Goal: Task Accomplishment & Management: Manage account settings

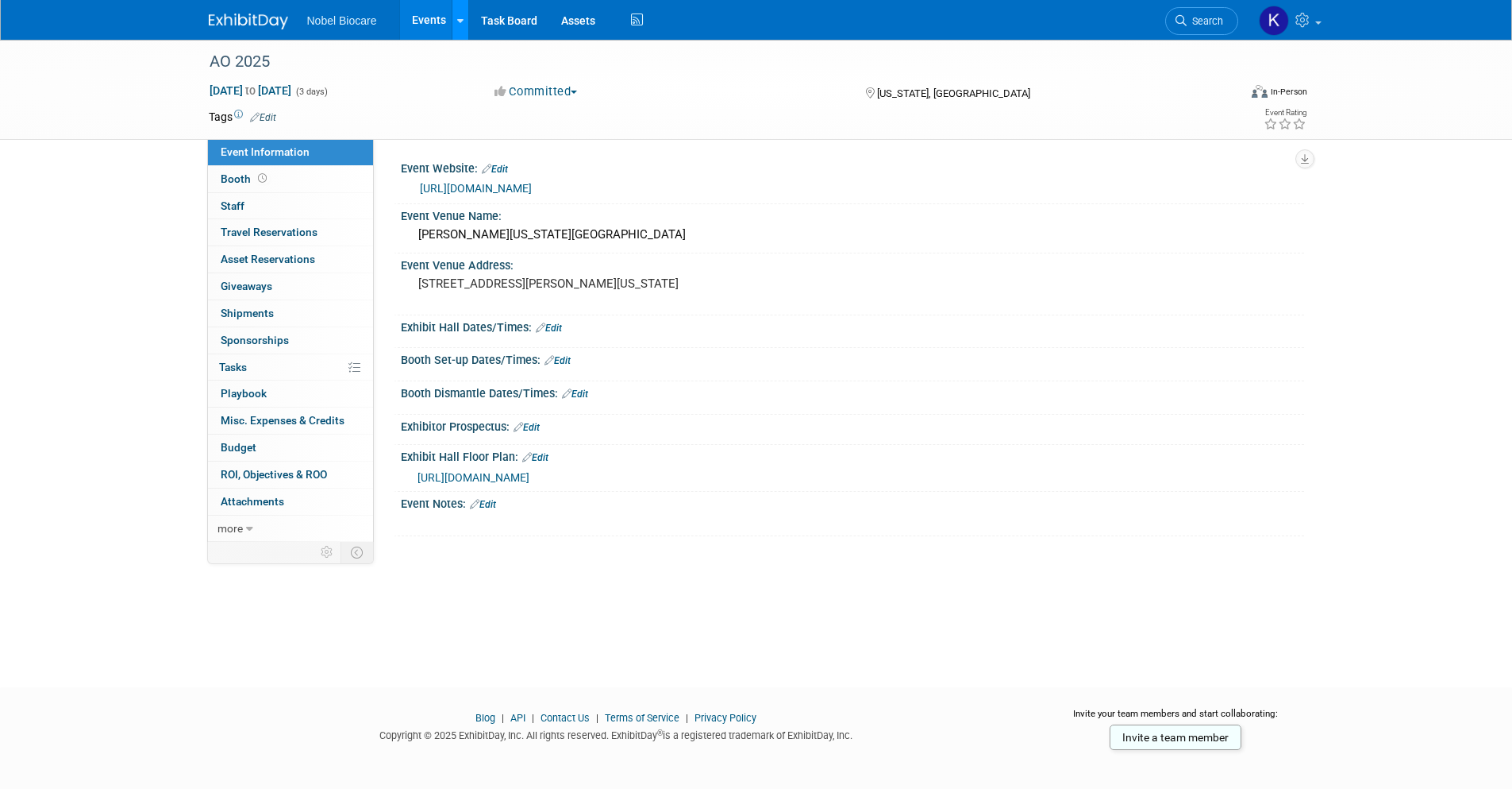
click at [459, 19] on icon at bounding box center [460, 21] width 6 height 10
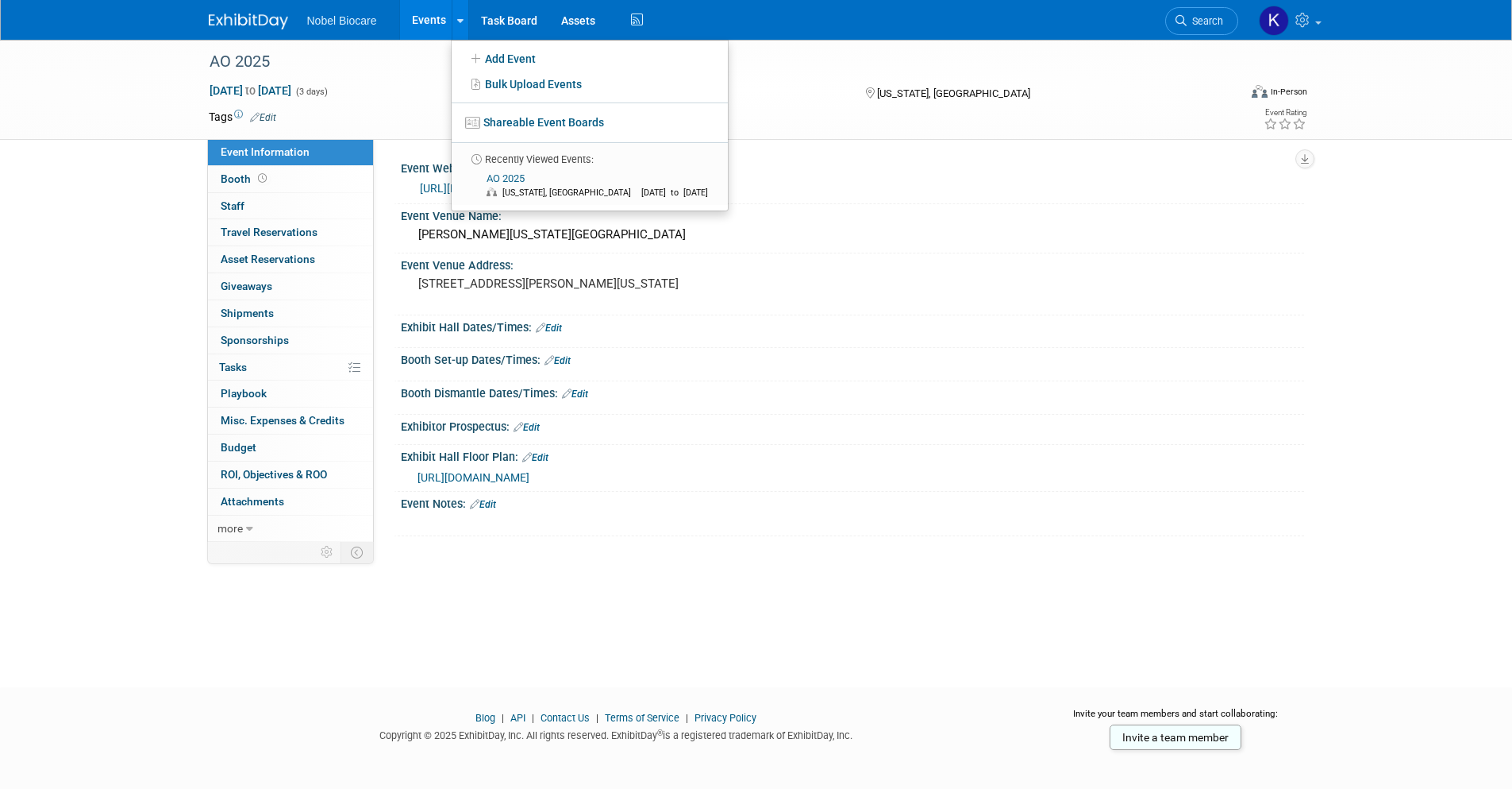
click at [822, 83] on div "Committed Committed Considering Not Going" at bounding box center [664, 92] width 351 height 18
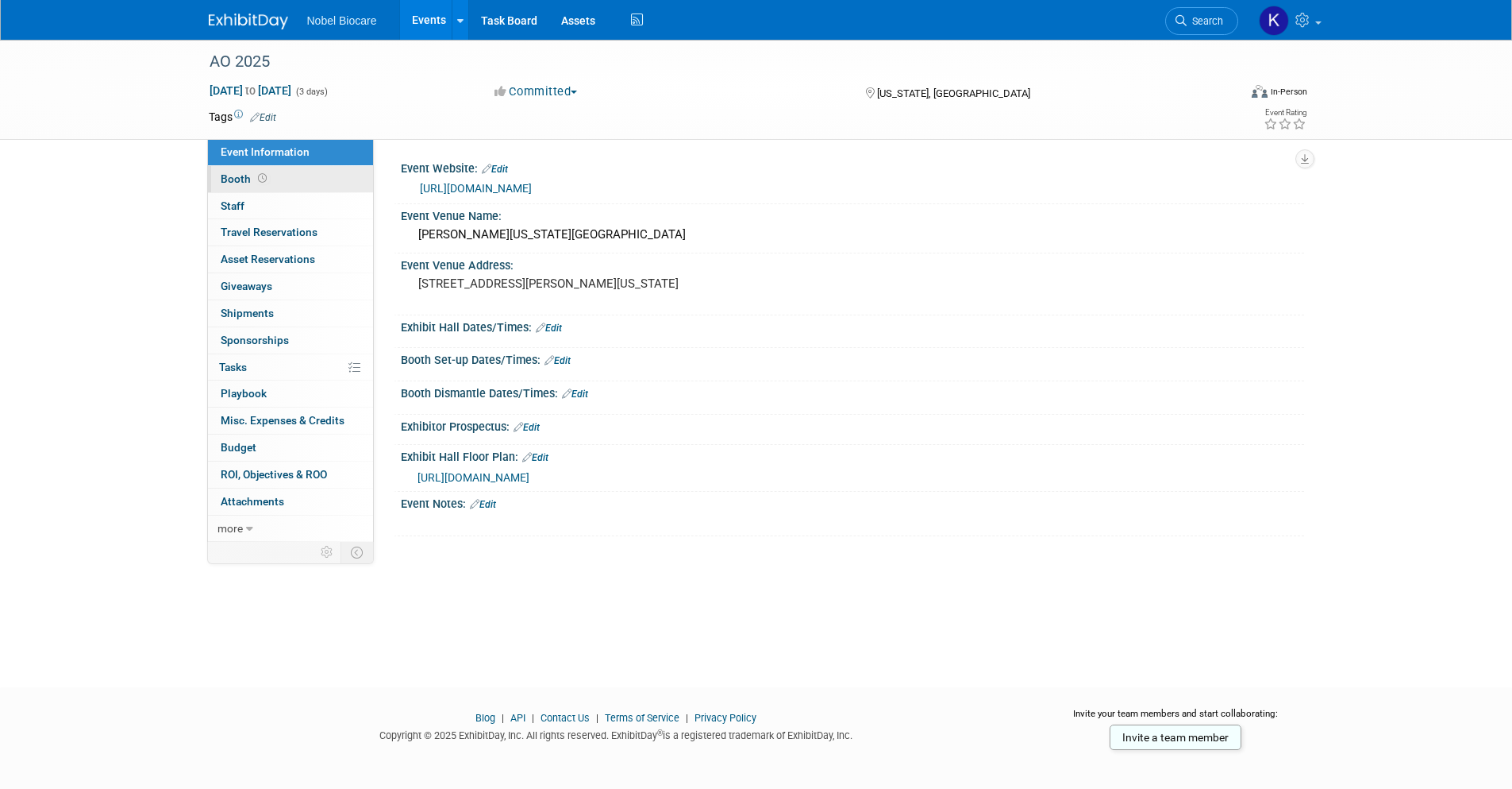
click at [244, 181] on span "Booth" at bounding box center [246, 178] width 49 height 13
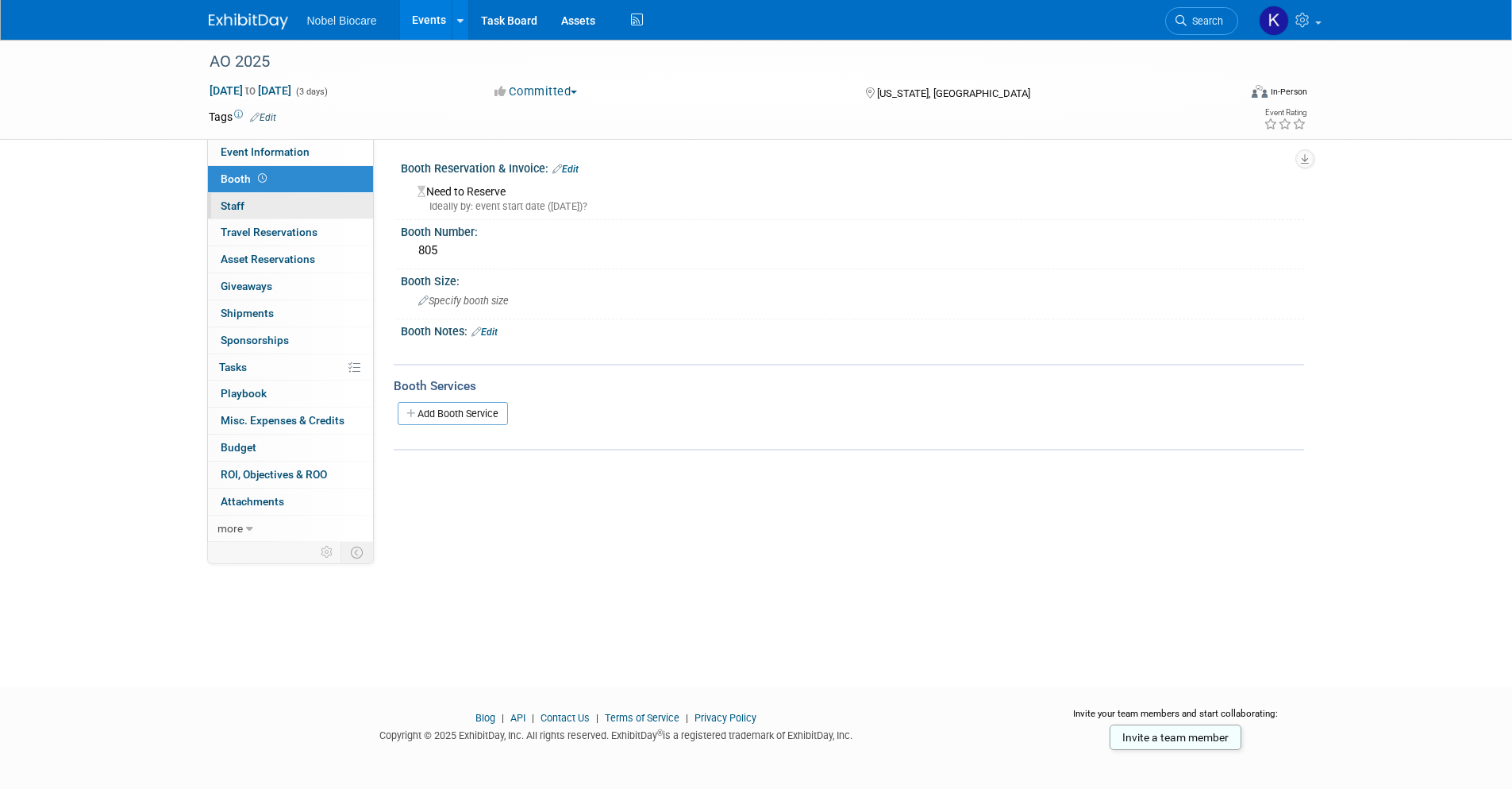
click at [270, 207] on link "0 Staff 0" at bounding box center [291, 206] width 165 height 26
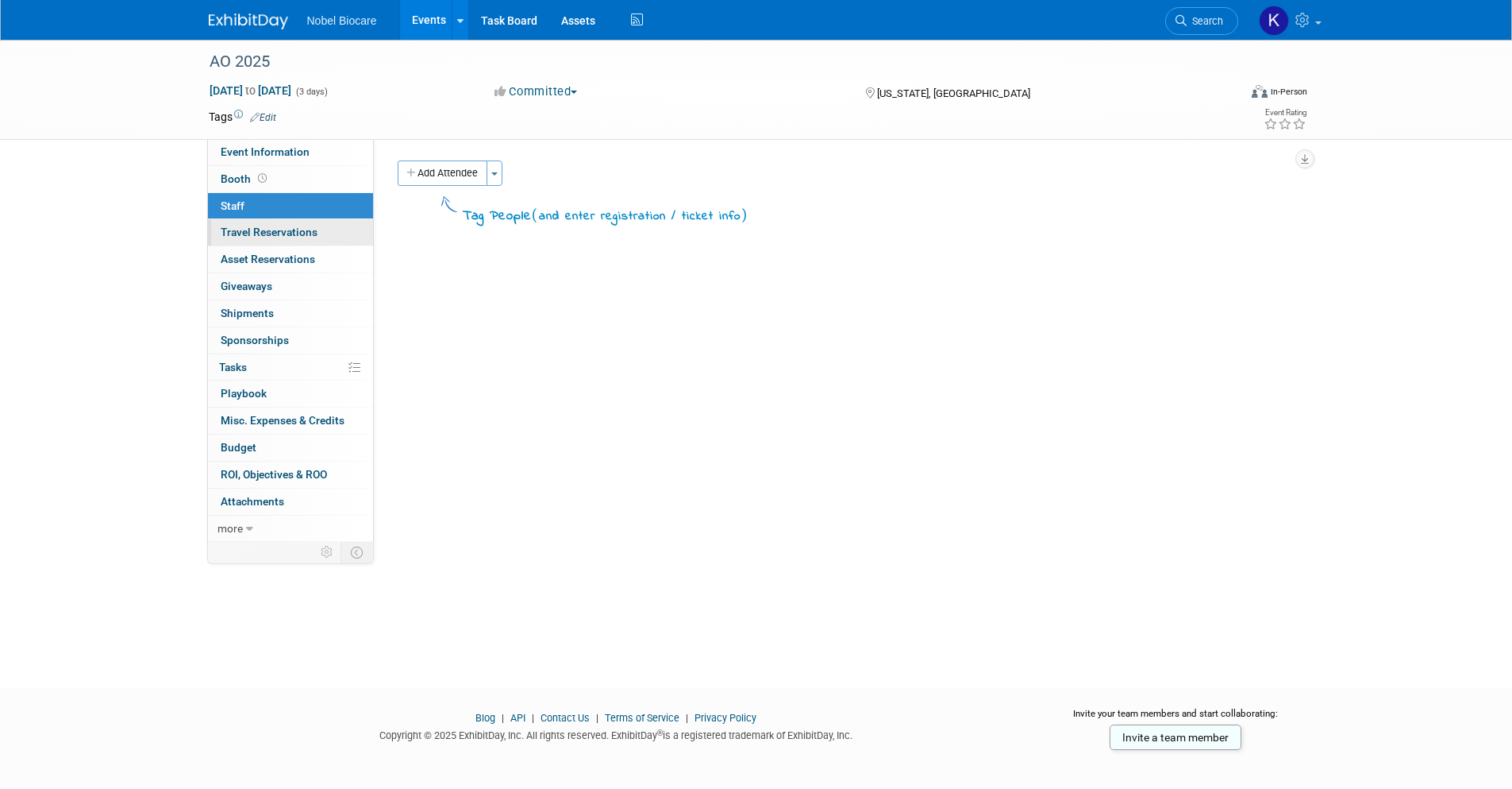
click at [264, 225] on link "0 Travel Reservations 0" at bounding box center [291, 232] width 165 height 26
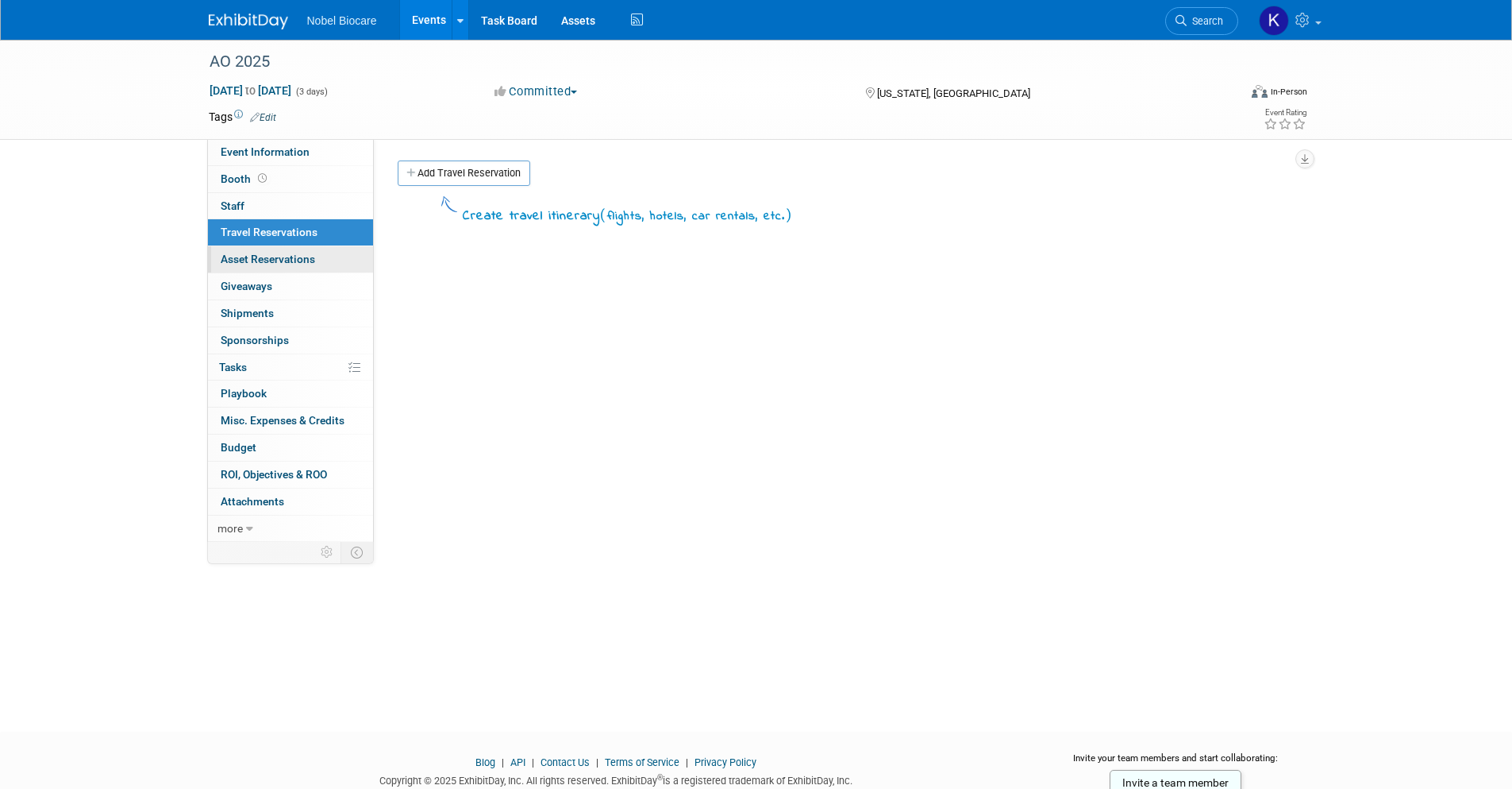
click at [296, 258] on span "Asset Reservations 0" at bounding box center [269, 258] width 95 height 13
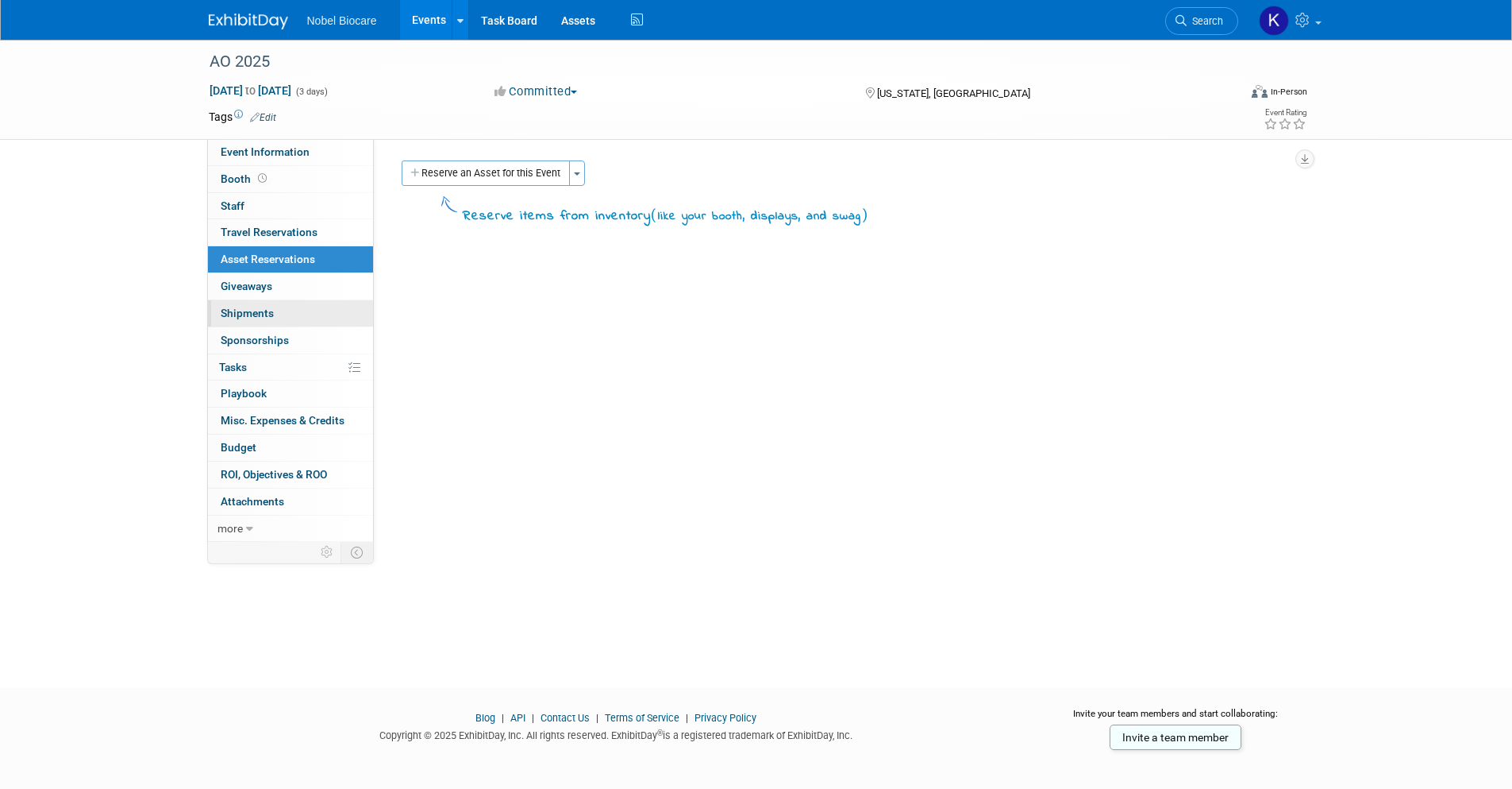
click at [270, 310] on span "Shipments 0" at bounding box center [247, 313] width 53 height 13
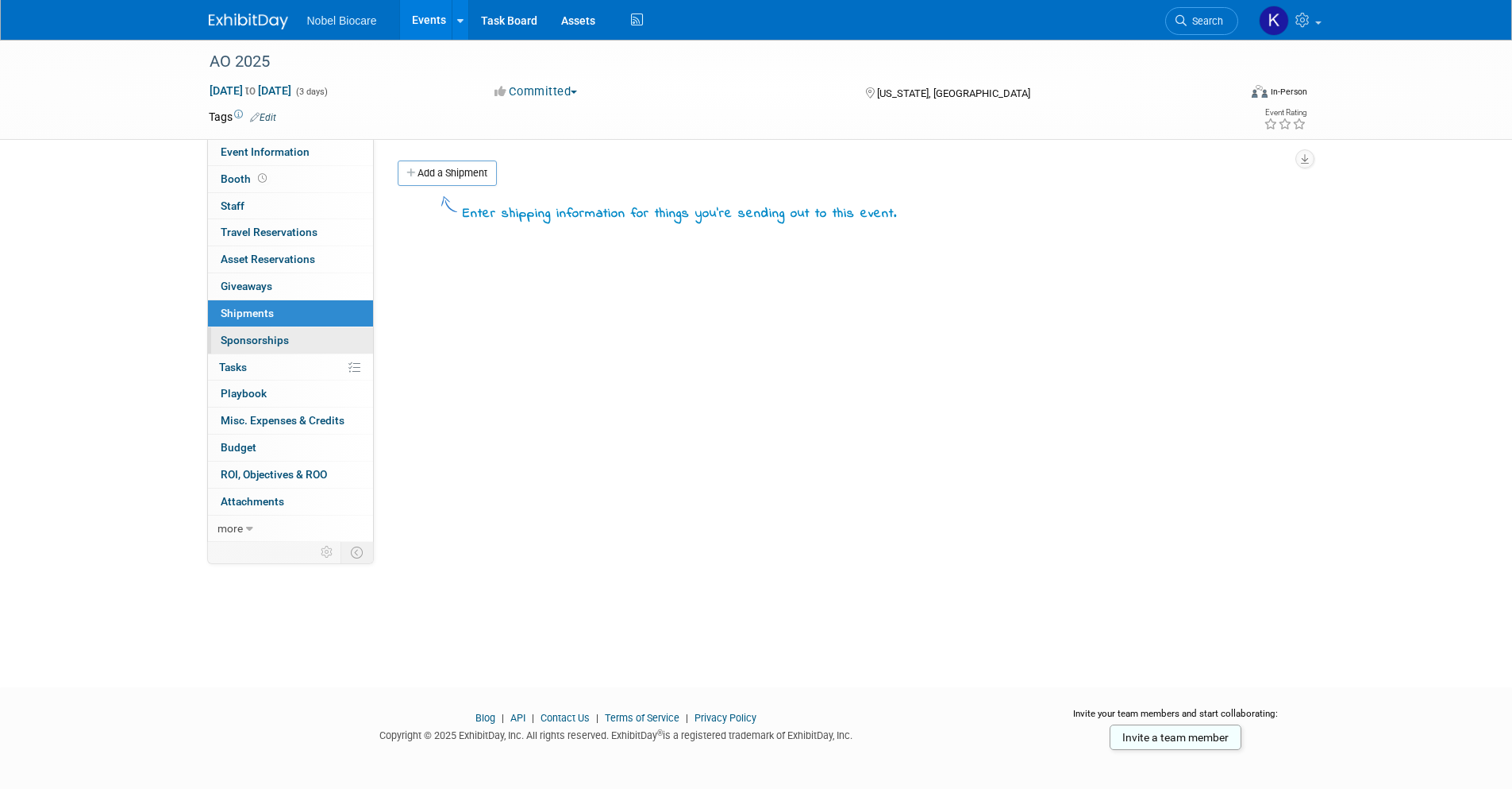
click at [301, 342] on link "0 Sponsorships 0" at bounding box center [291, 340] width 165 height 26
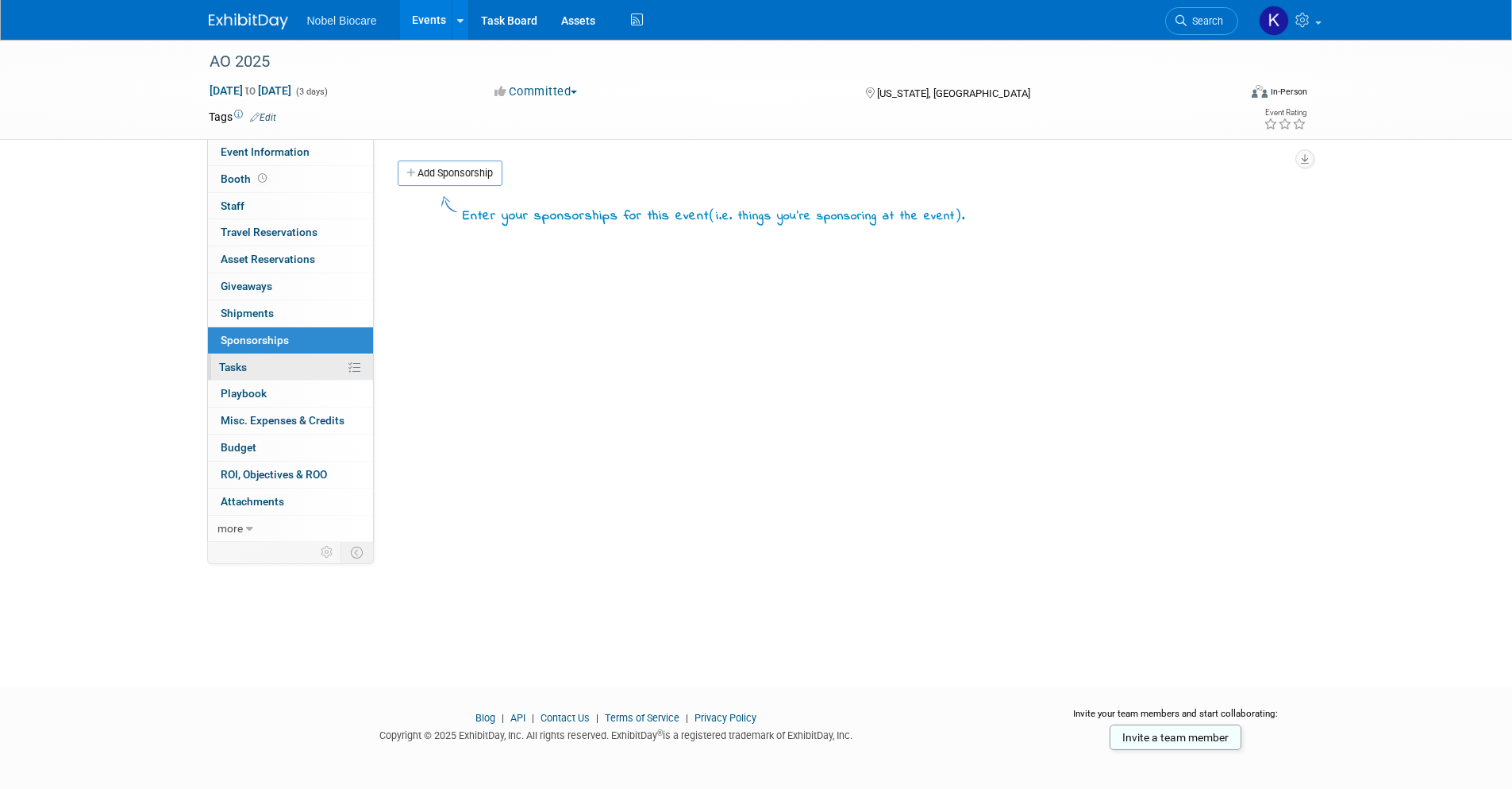
click at [290, 362] on link "0% Tasks 0%" at bounding box center [291, 367] width 165 height 26
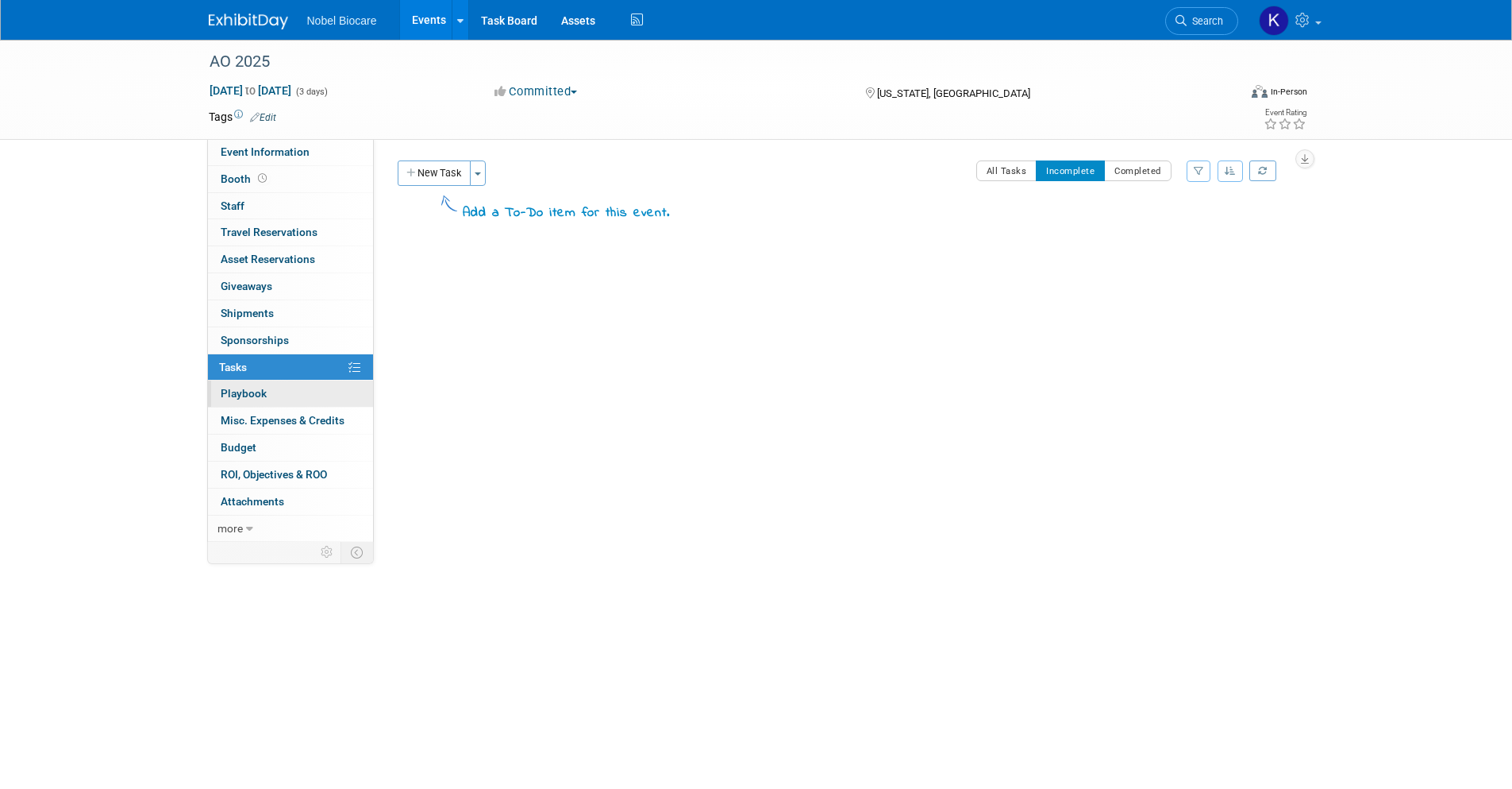
click at [284, 394] on link "0 Playbook 0" at bounding box center [291, 393] width 165 height 26
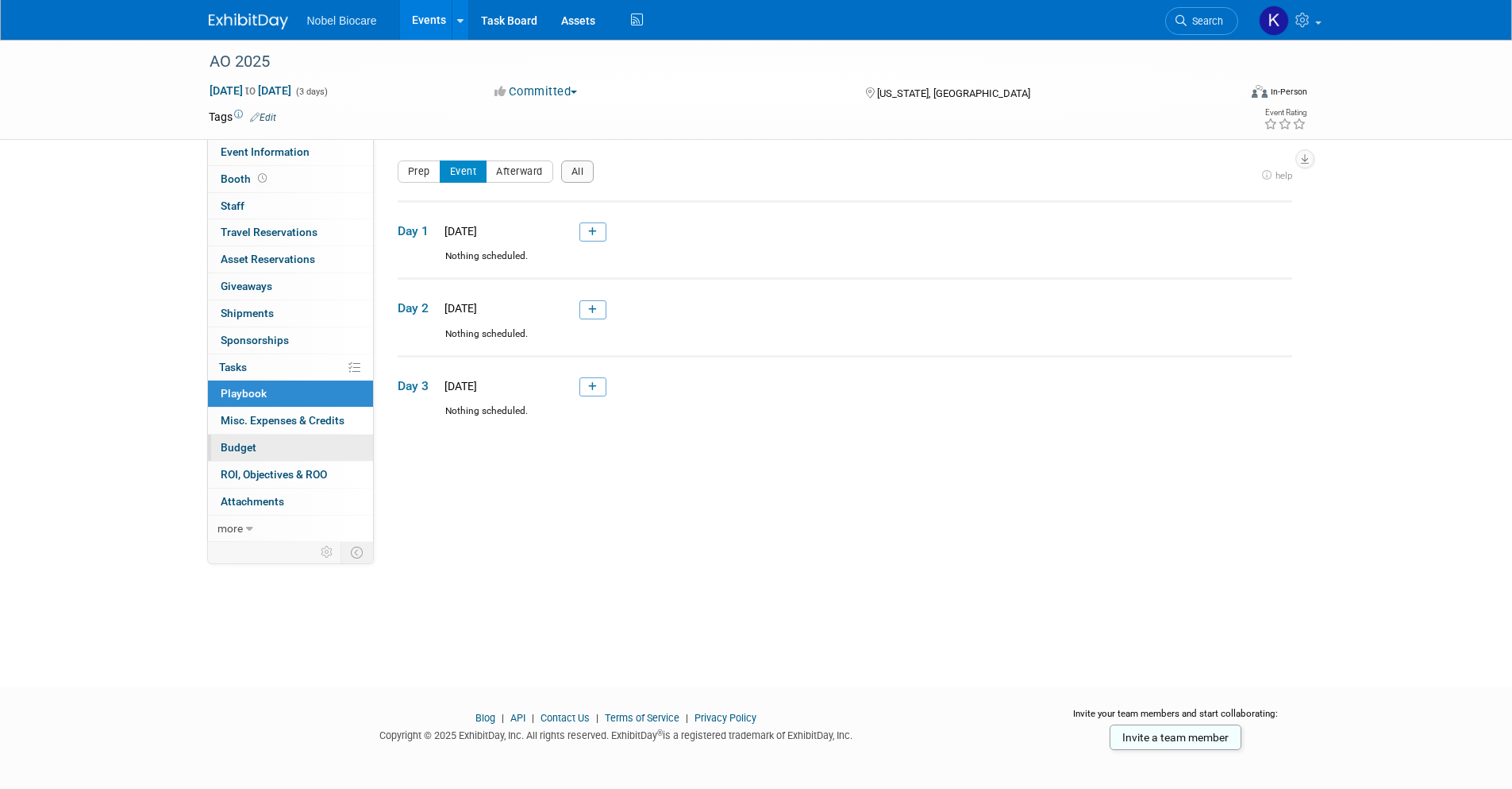
click at [262, 452] on link "Budget" at bounding box center [291, 447] width 165 height 26
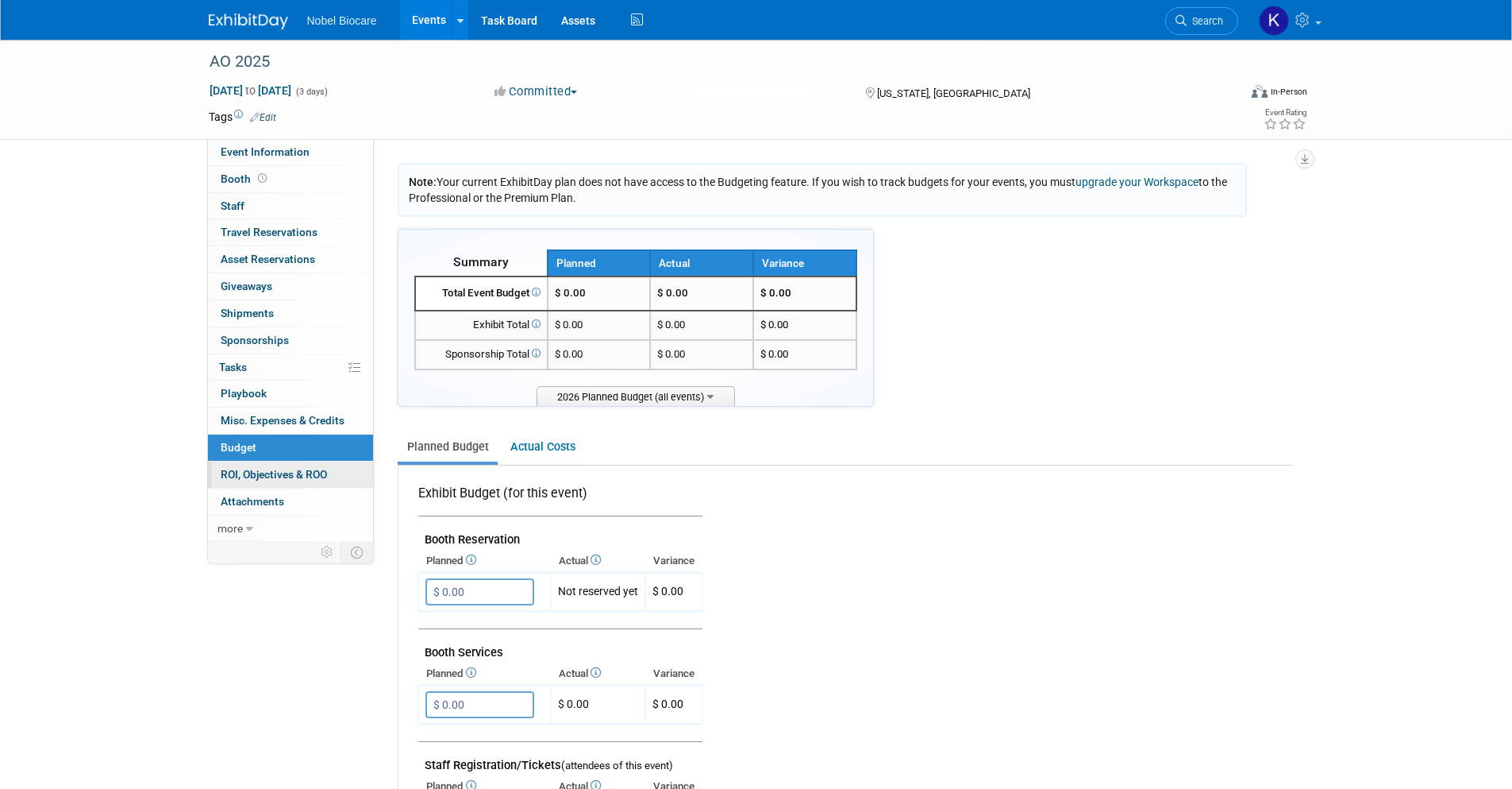
click at [272, 475] on span "ROI, Objectives & ROO 0" at bounding box center [274, 474] width 107 height 13
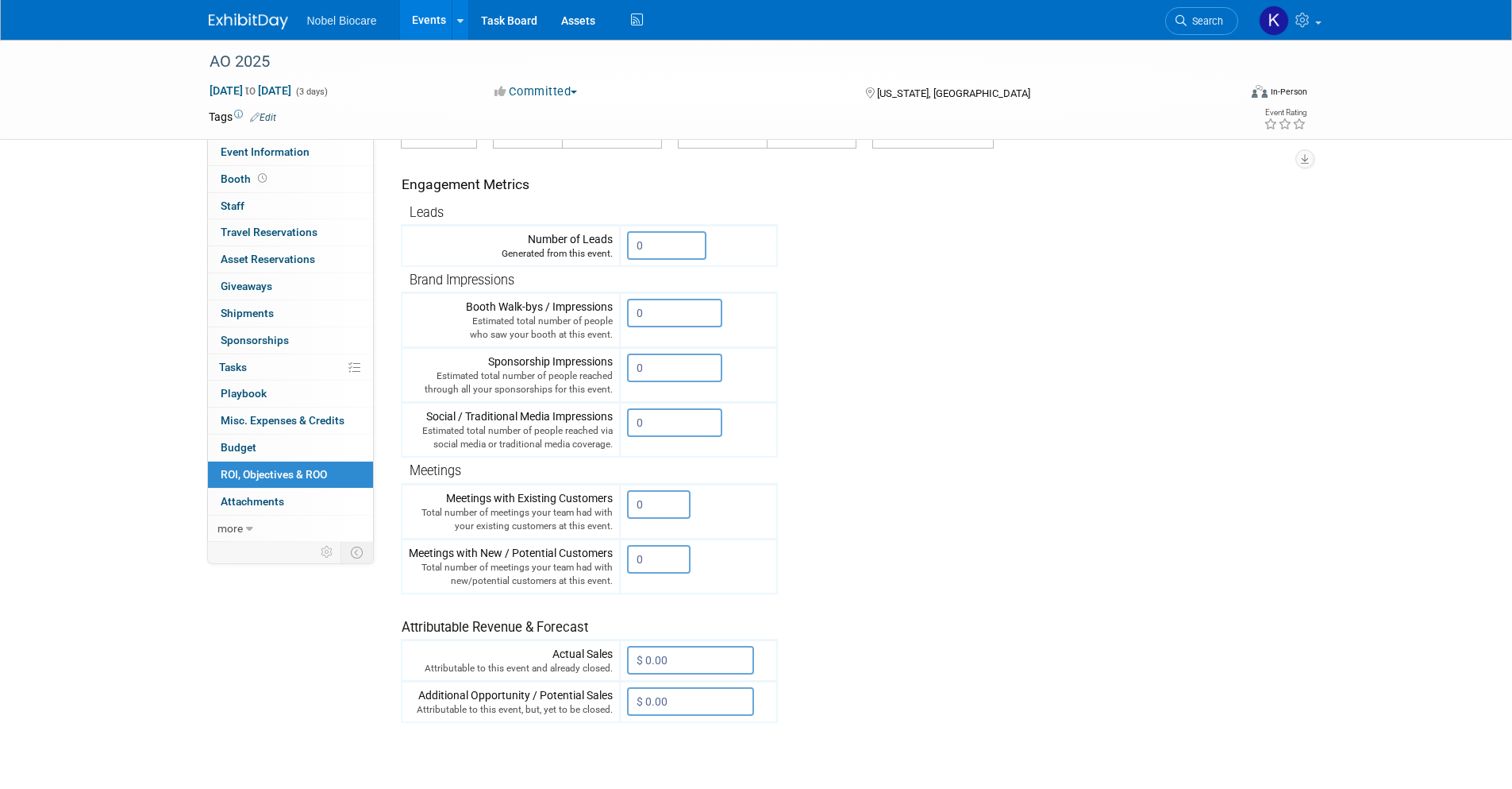
scroll to position [238, 0]
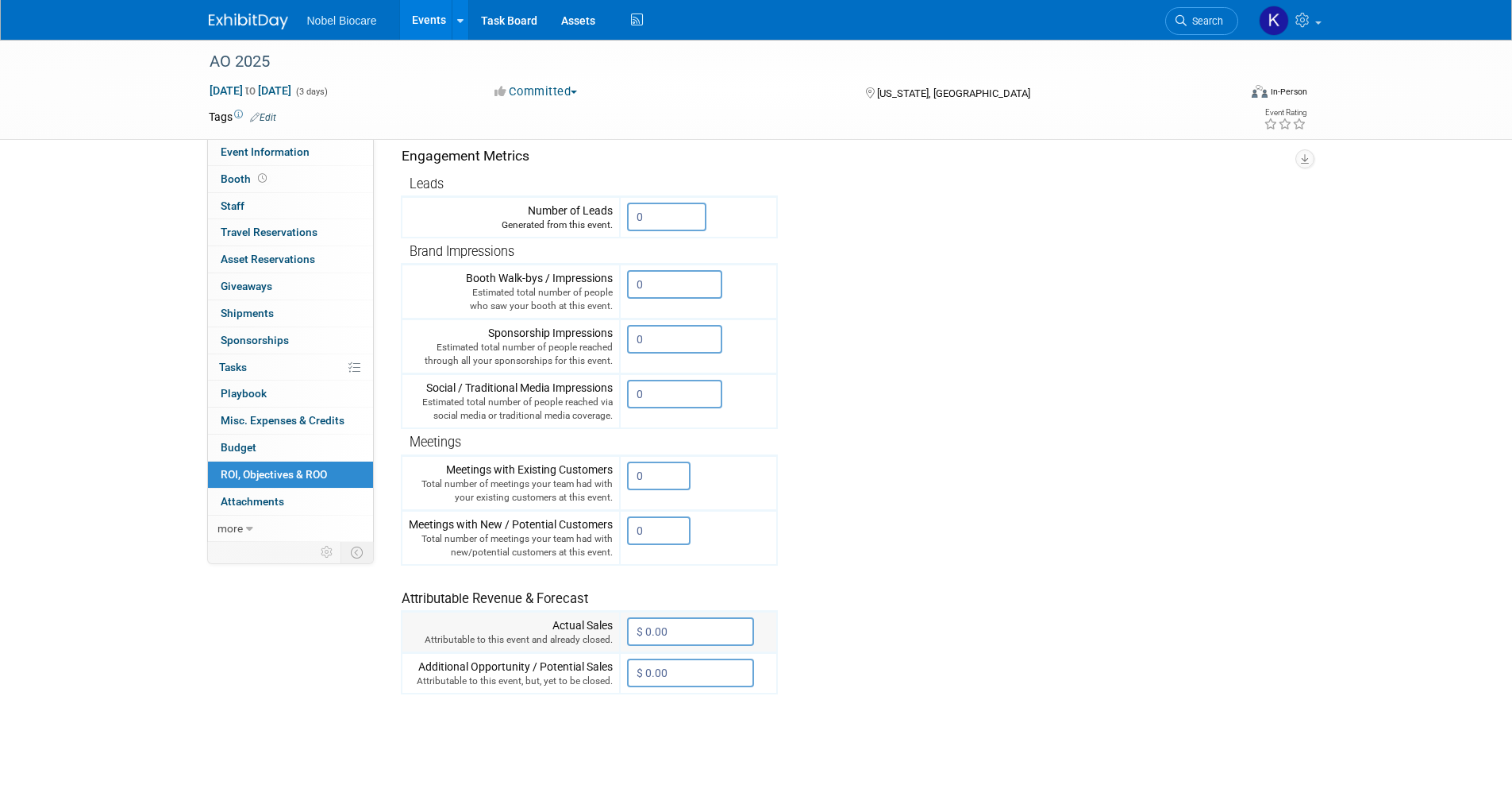
click at [678, 579] on input "$ 0.00" at bounding box center [690, 631] width 127 height 29
click at [865, 579] on tr "Engagement Metrics Leads Generated from this event. 0 X Brand Impressions 0" at bounding box center [846, 408] width 892 height 575
click at [473, 579] on div "Additional Opportunity / Potential Sales Attributable to this event, but, yet t…" at bounding box center [511, 673] width 204 height 30
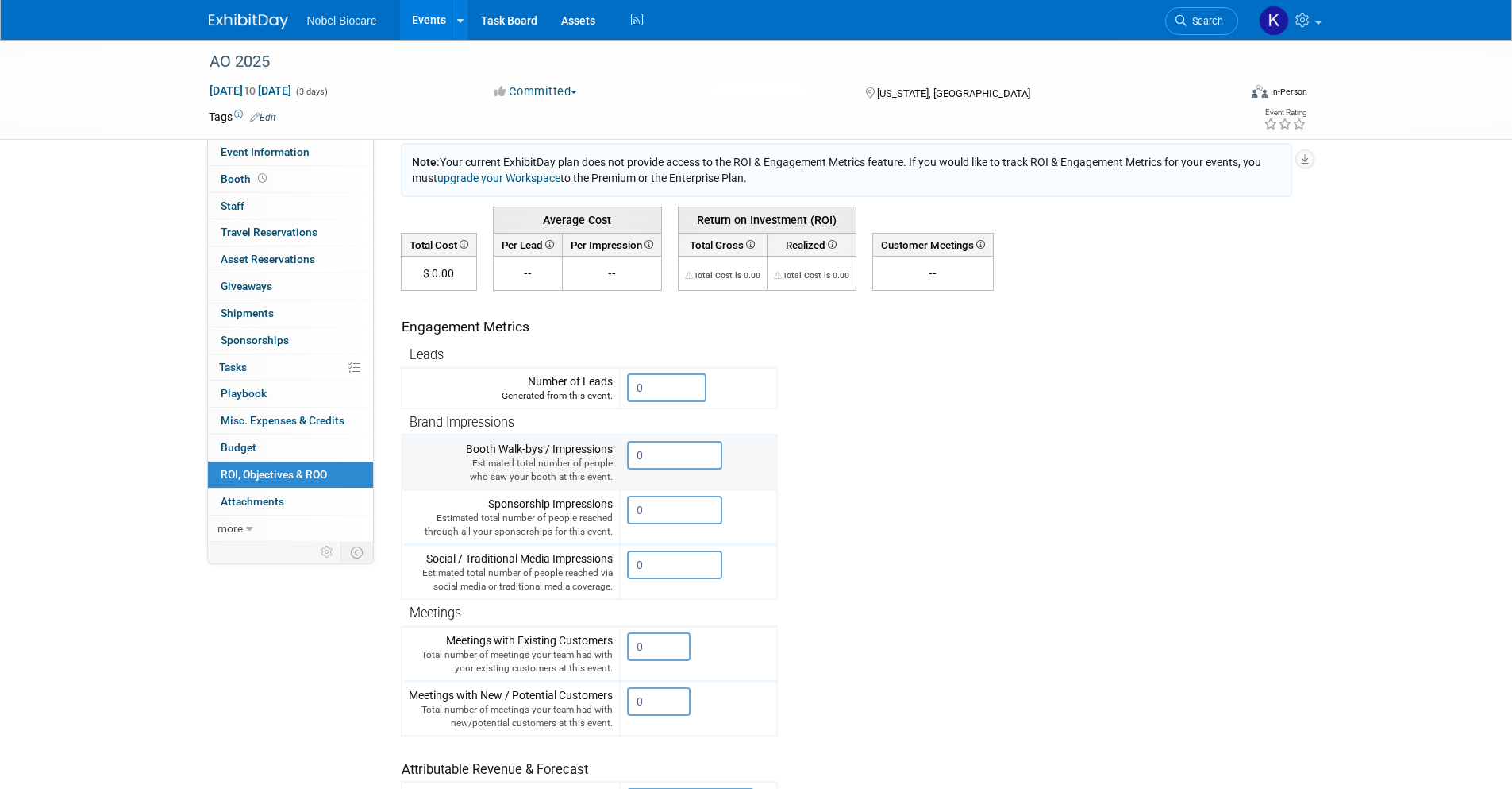
scroll to position [0, 0]
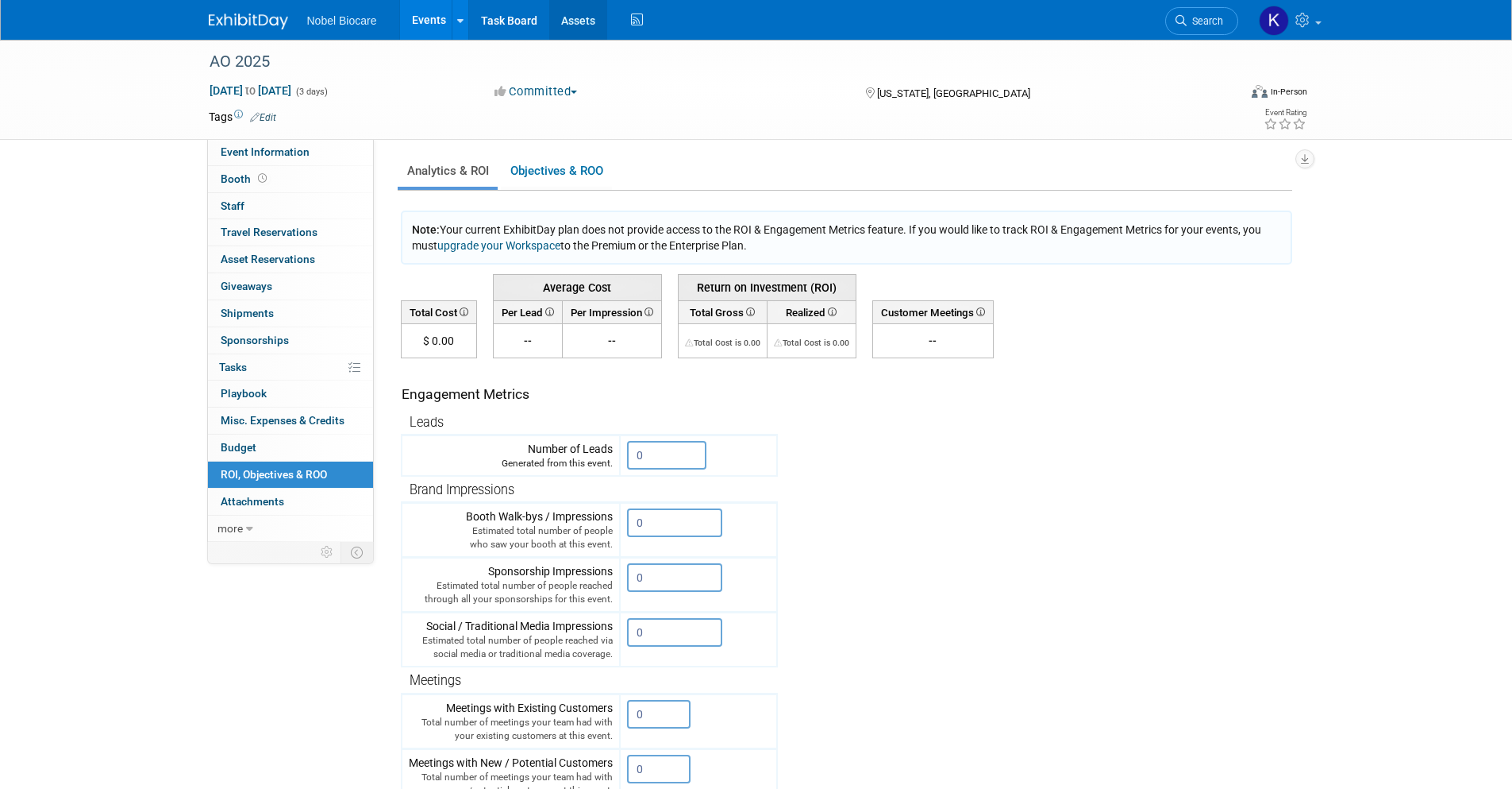
click at [566, 18] on link "Assets" at bounding box center [579, 19] width 58 height 40
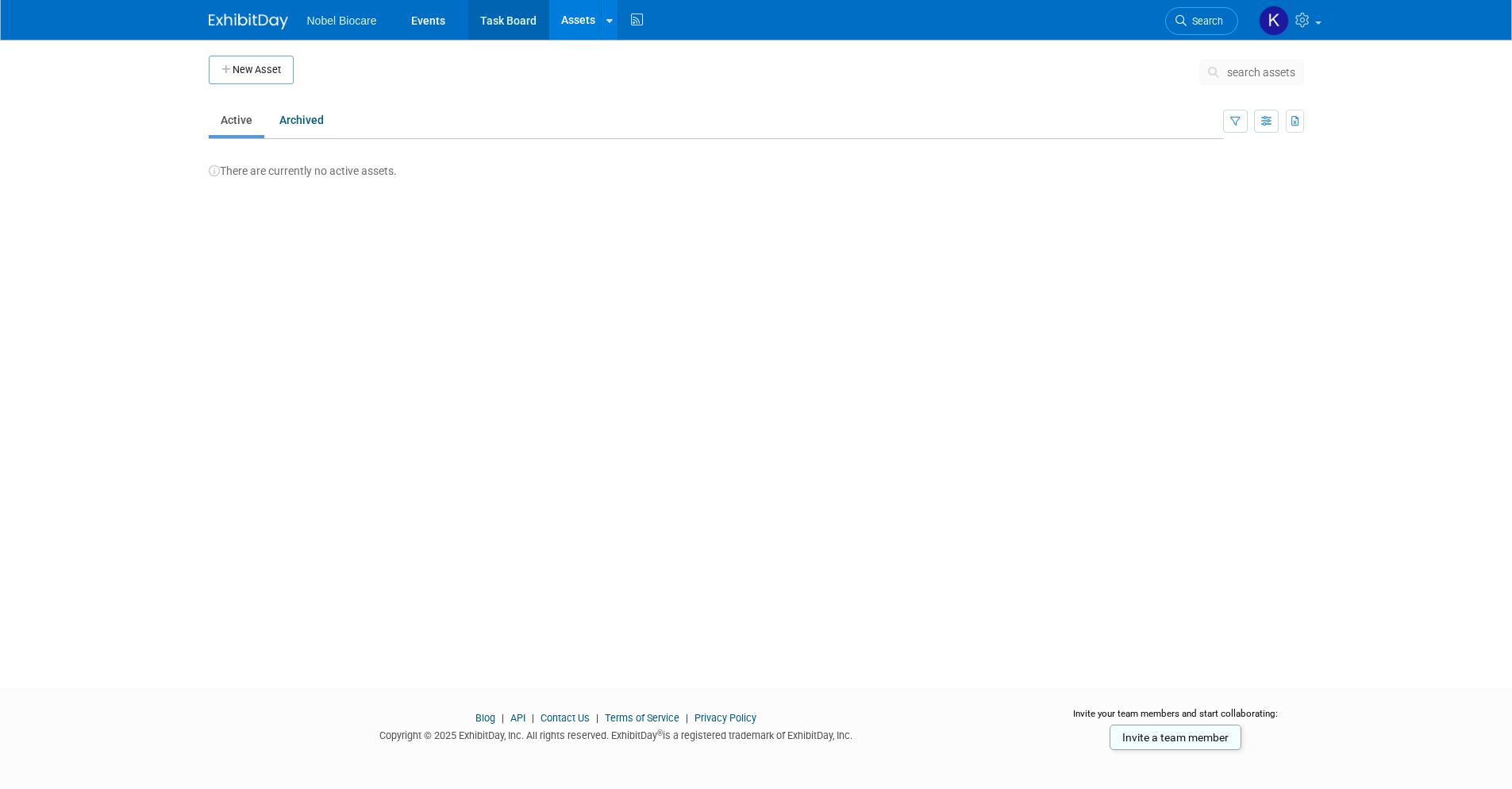
click at [487, 12] on link "Task Board" at bounding box center [508, 19] width 80 height 40
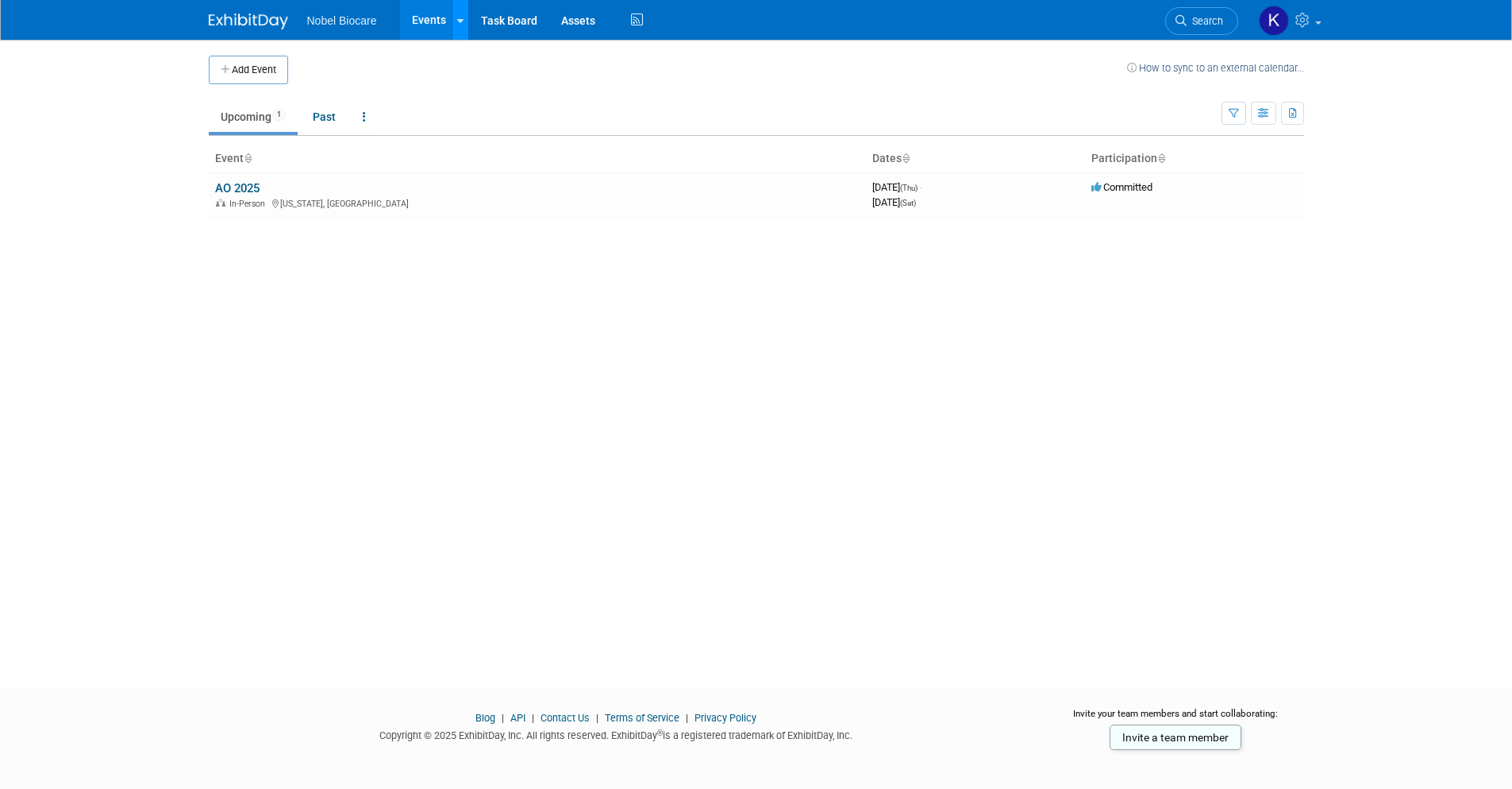
click at [458, 16] on icon at bounding box center [460, 21] width 6 height 10
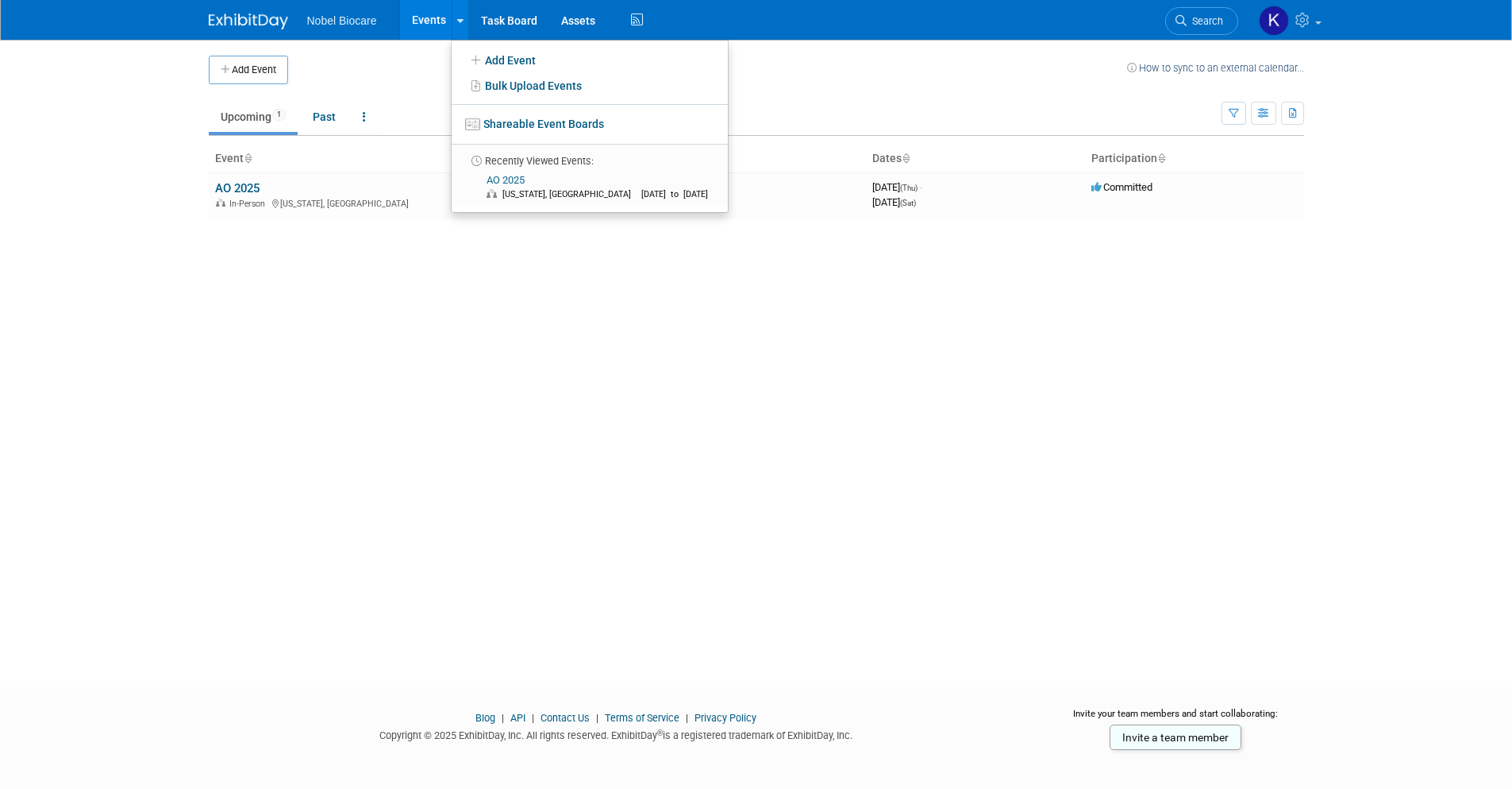
click at [352, 329] on div "Add Event How to sync to an external calendar... New Event Duplicate Event Warn…" at bounding box center [756, 349] width 1119 height 619
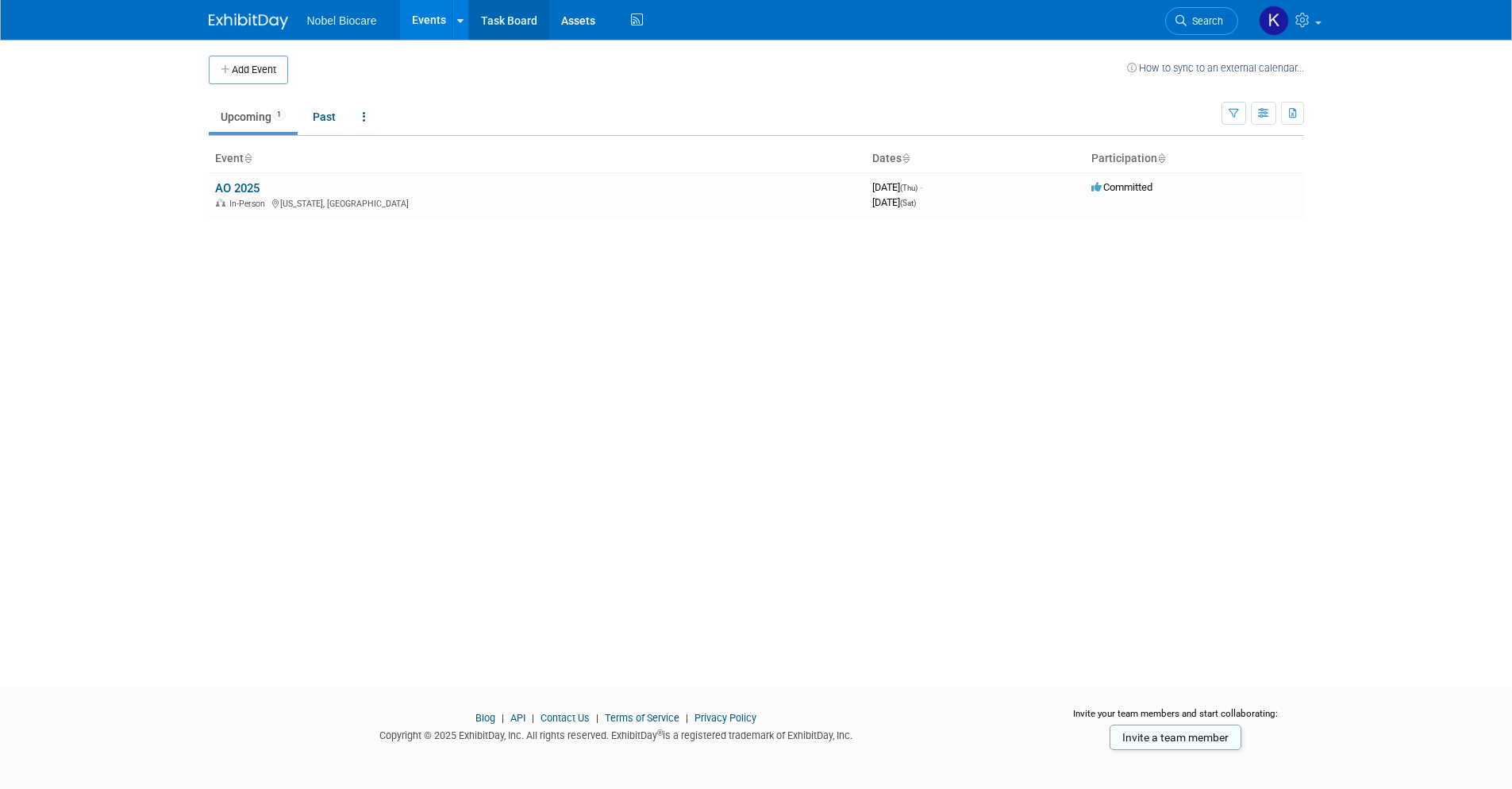
click at [506, 22] on link "Task Board" at bounding box center [509, 19] width 80 height 40
